Goal: Transaction & Acquisition: Purchase product/service

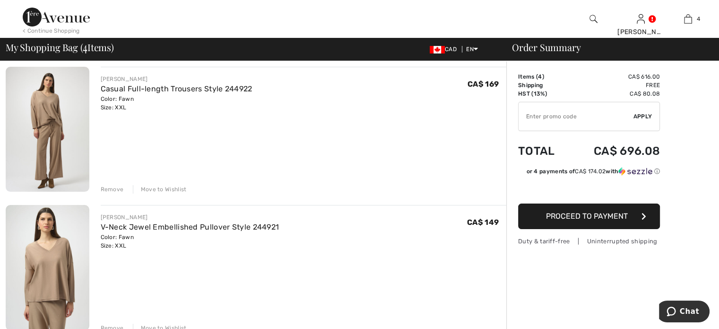
scroll to position [95, 0]
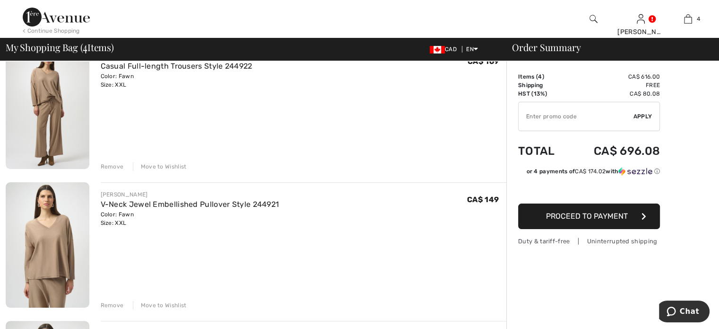
click at [113, 165] on div "Remove" at bounding box center [112, 166] width 23 height 9
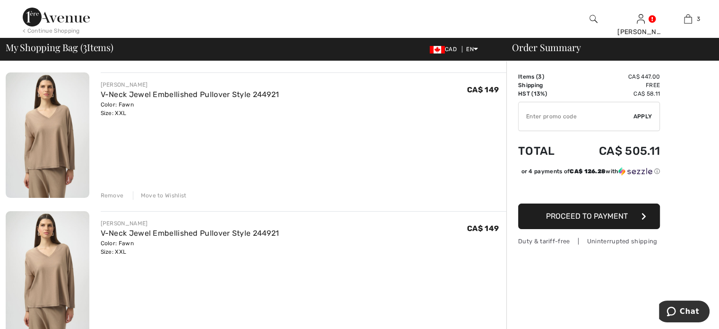
scroll to position [81, 0]
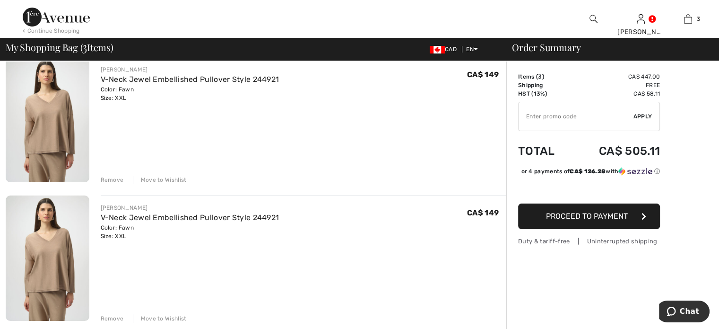
click at [111, 179] on div "Remove" at bounding box center [112, 179] width 23 height 9
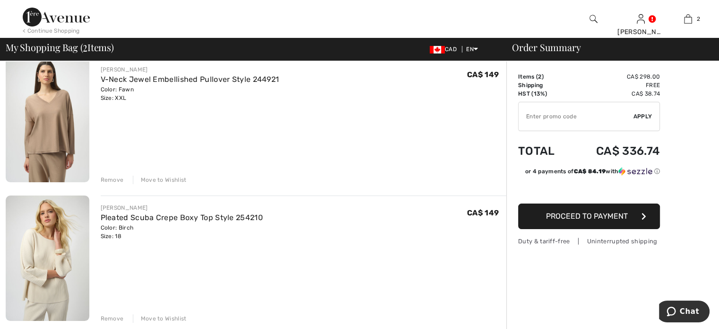
click at [111, 179] on div "Remove" at bounding box center [112, 179] width 23 height 9
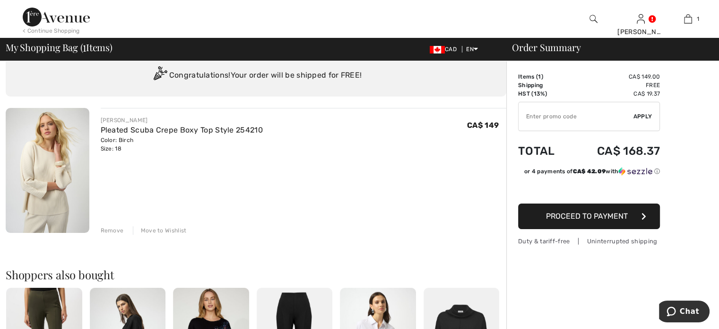
scroll to position [47, 0]
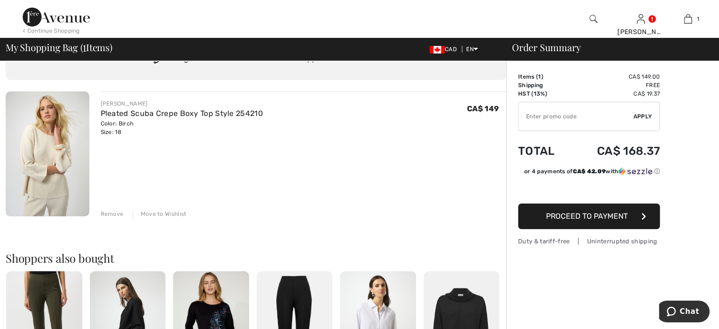
click at [590, 216] on span "Proceed to Payment" at bounding box center [587, 215] width 82 height 9
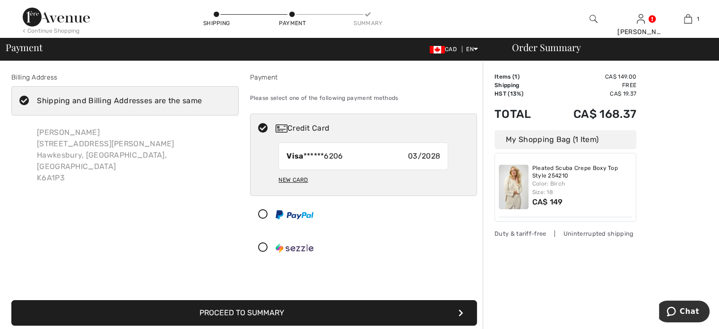
scroll to position [47, 0]
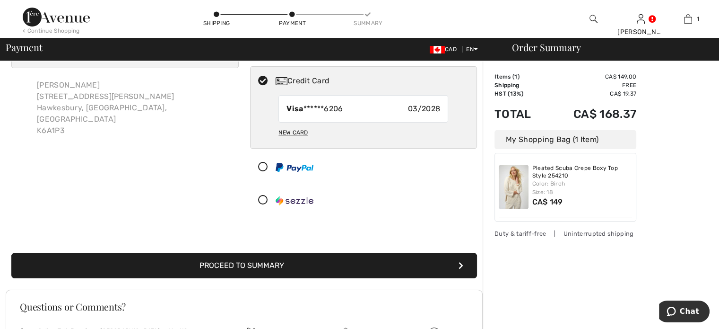
click at [310, 262] on button "Proceed to Summary" at bounding box center [244, 265] width 466 height 26
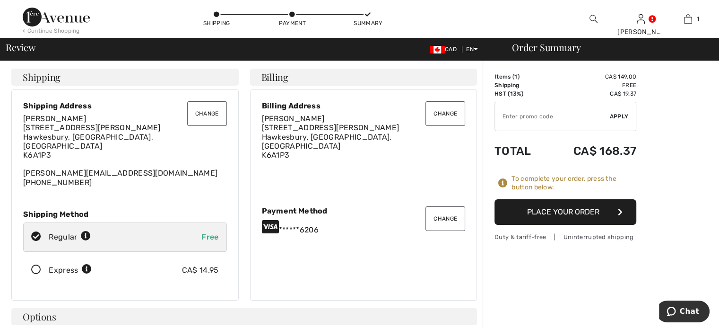
click at [580, 216] on button "Place Your Order" at bounding box center [565, 212] width 142 height 26
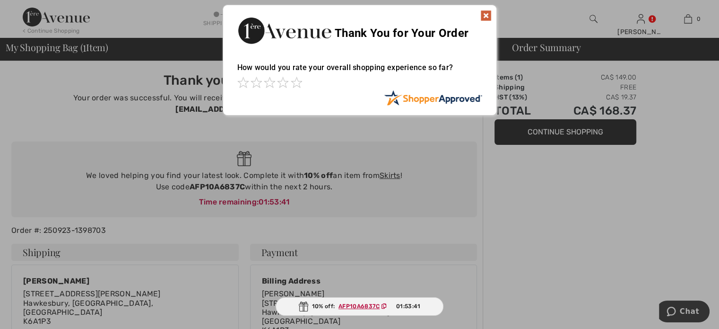
click at [485, 14] on img at bounding box center [485, 15] width 11 height 11
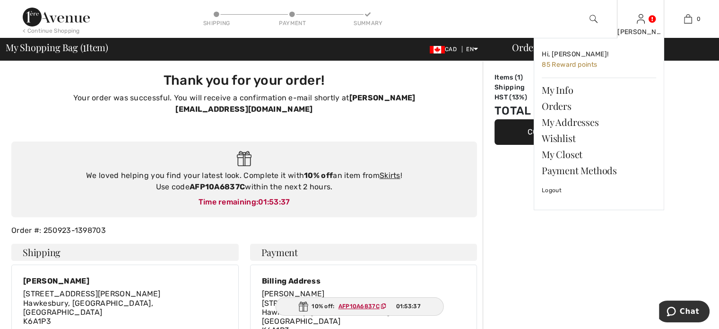
click at [645, 17] on link at bounding box center [641, 18] width 8 height 9
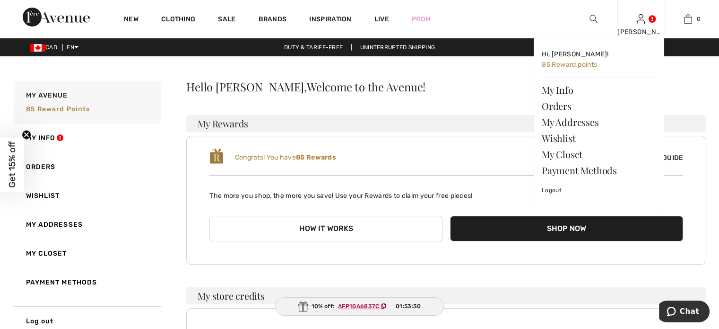
click at [645, 17] on link at bounding box center [641, 18] width 8 height 9
